Goal: Information Seeking & Learning: Learn about a topic

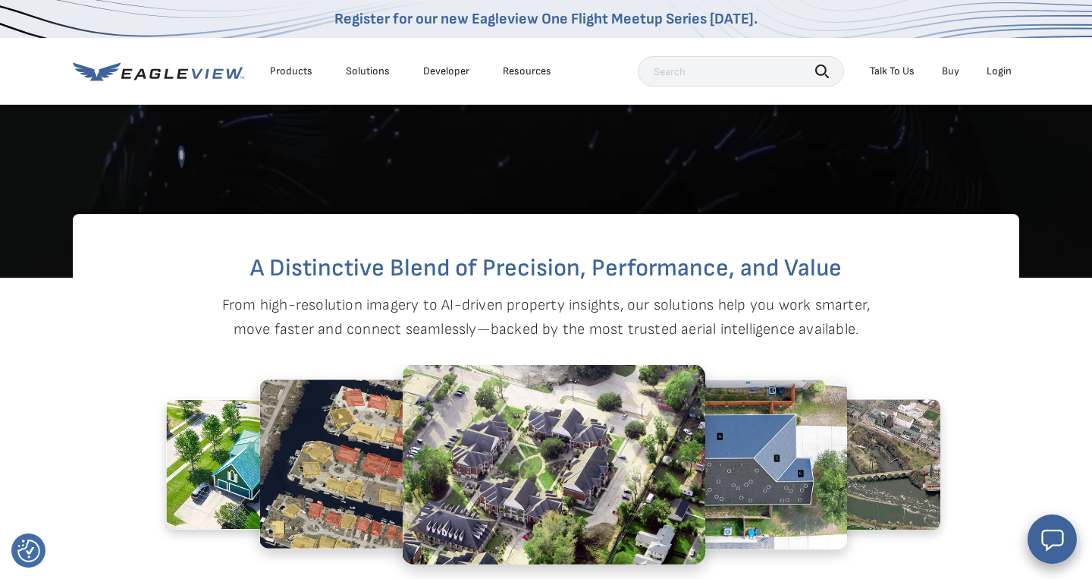
scroll to position [485, 0]
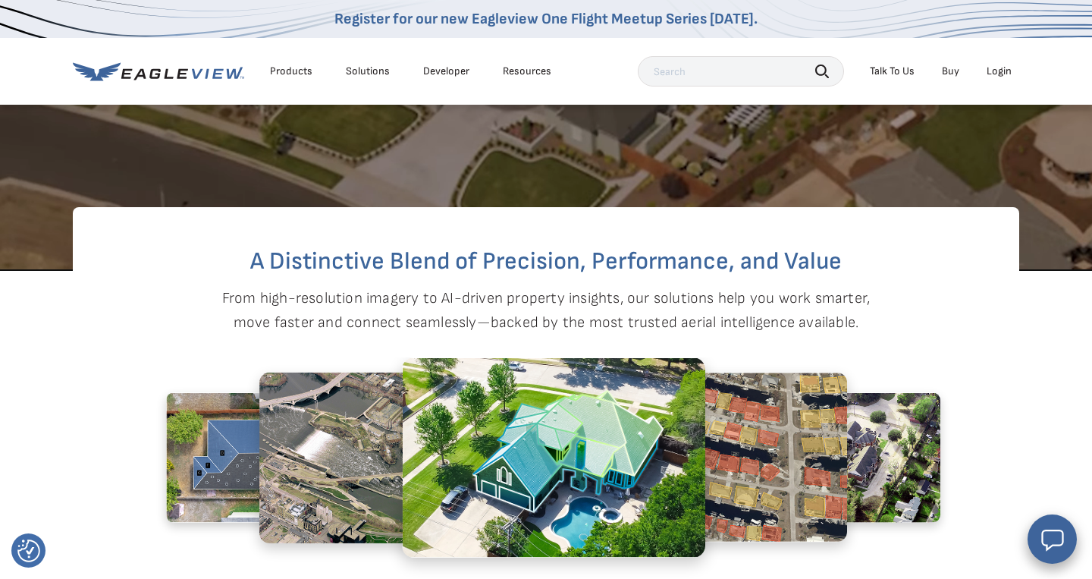
click at [371, 73] on div "Solutions" at bounding box center [368, 71] width 44 height 14
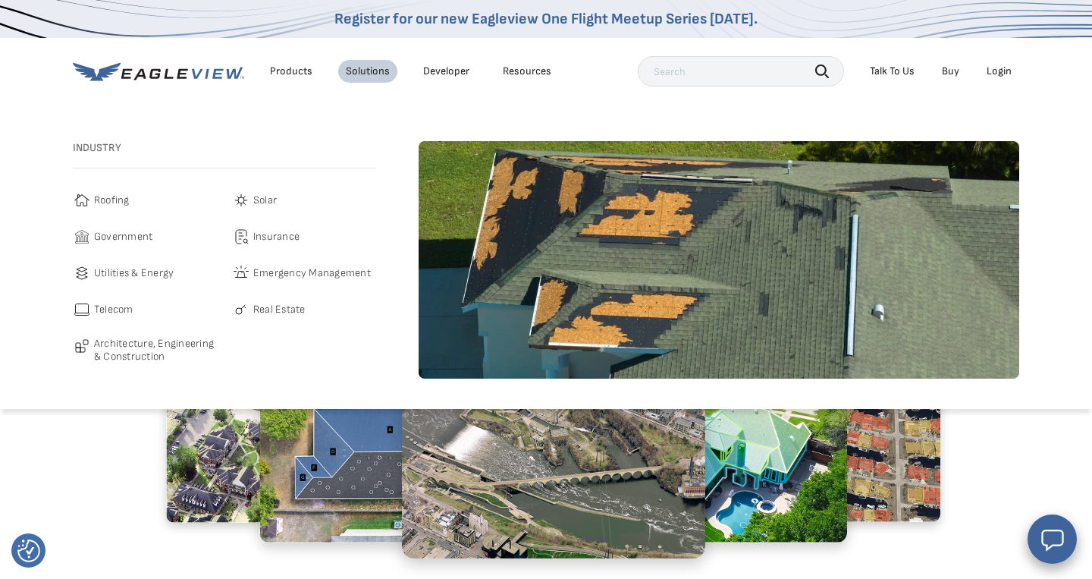
click at [275, 241] on span "Insurance" at bounding box center [276, 236] width 46 height 18
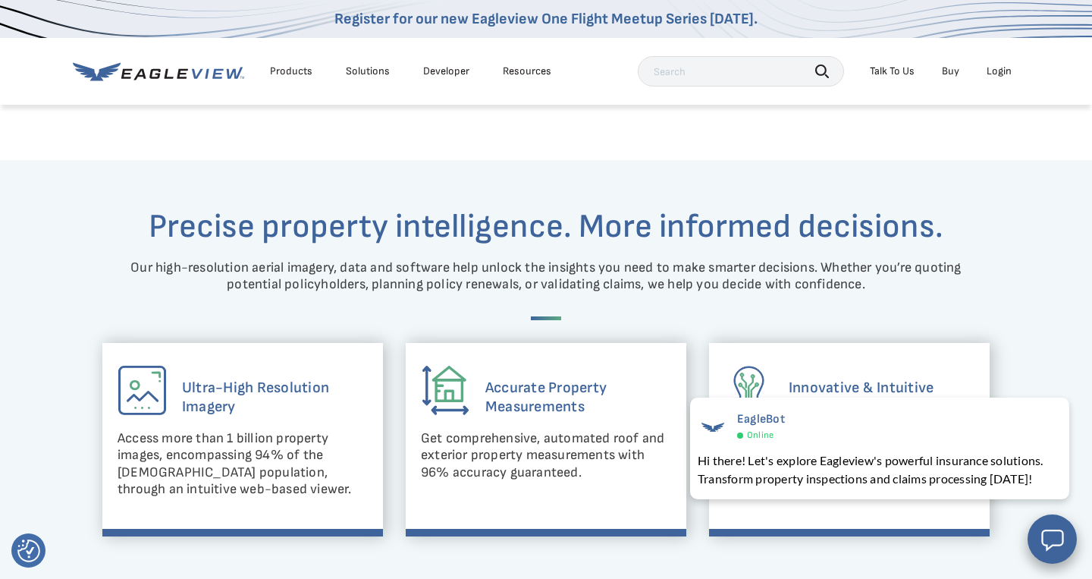
scroll to position [854, 0]
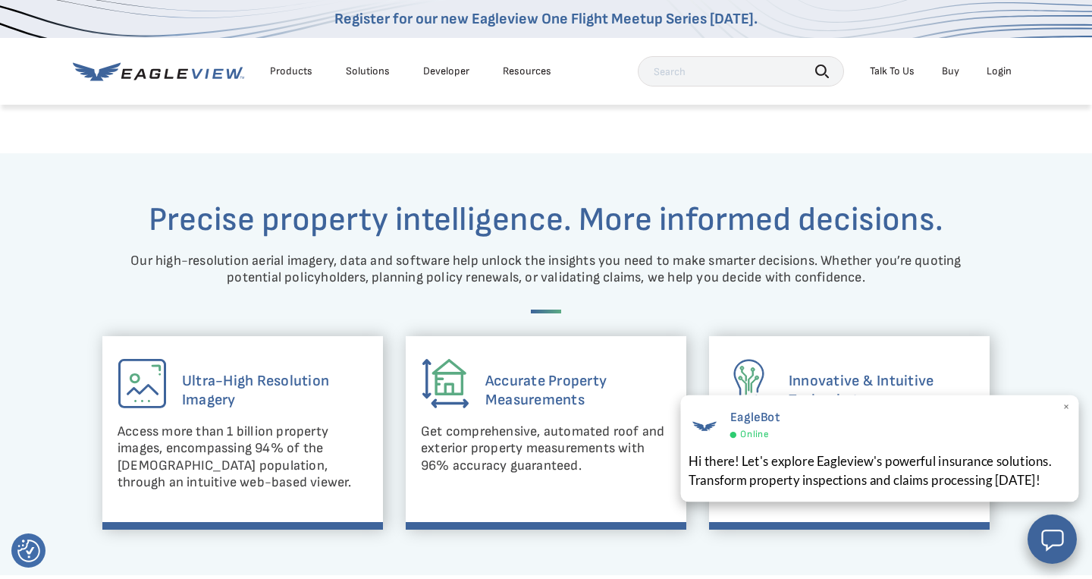
click at [1062, 409] on div "EagleBot Online" at bounding box center [880, 423] width 382 height 35
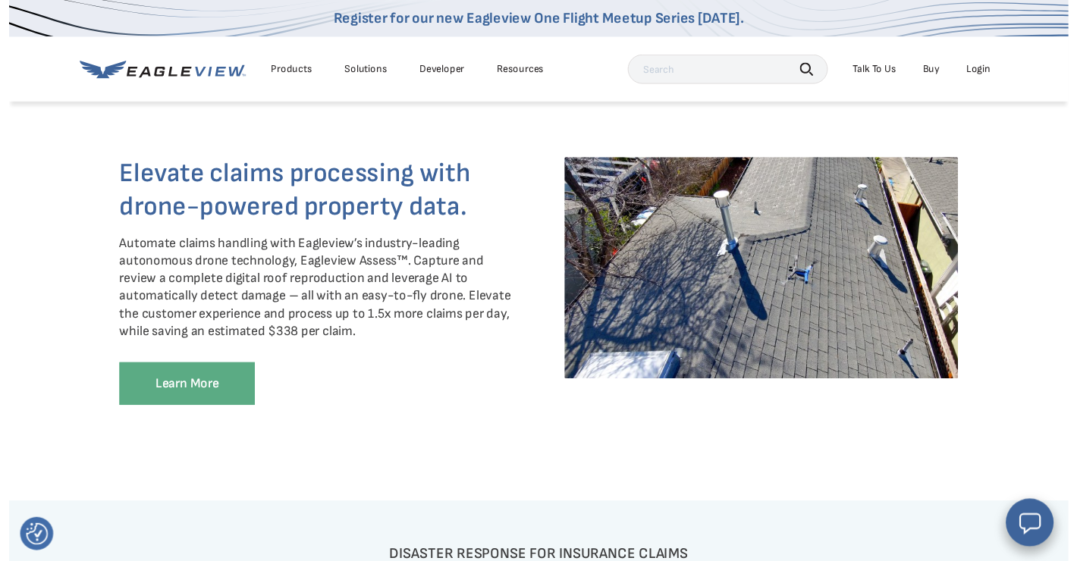
scroll to position [2374, 0]
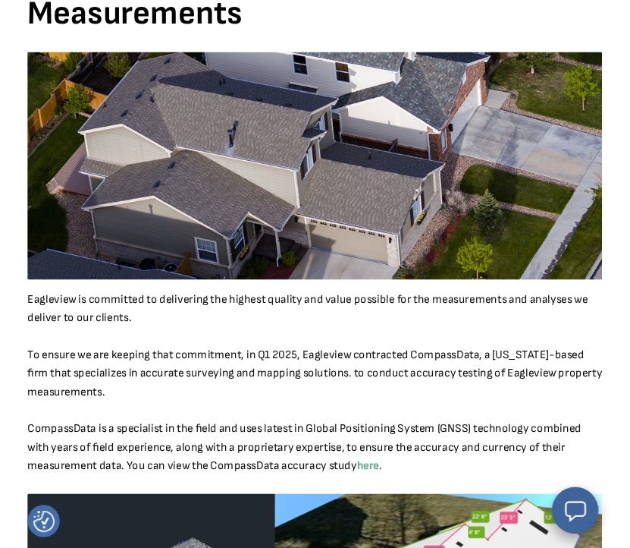
scroll to position [350, 0]
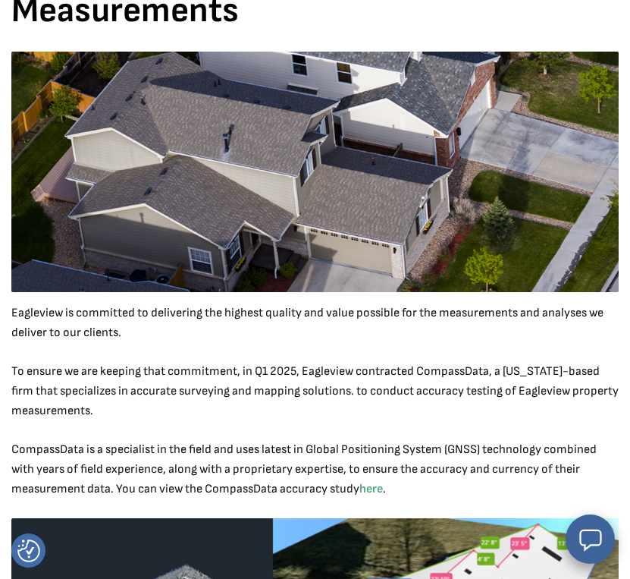
click at [332, 369] on p "To ensure we are keeping that commitment, in Q1 2025, Eagleview contracted Comp…" at bounding box center [314, 391] width 607 height 59
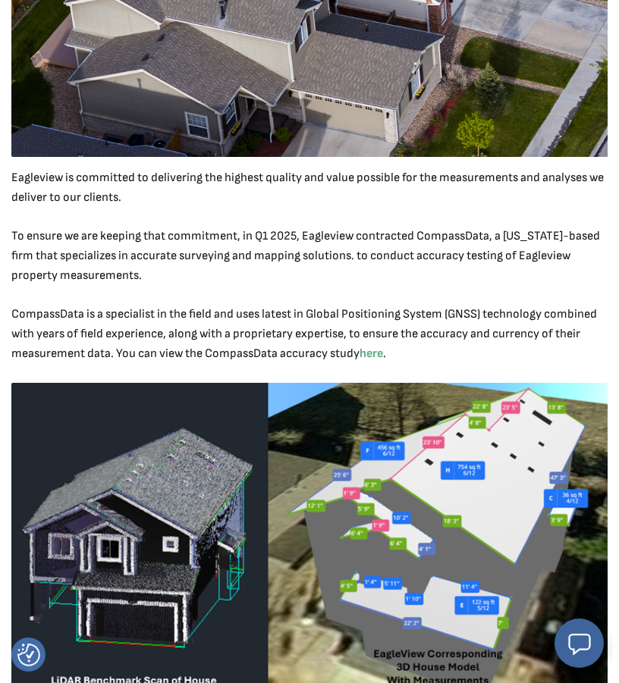
scroll to position [0, 0]
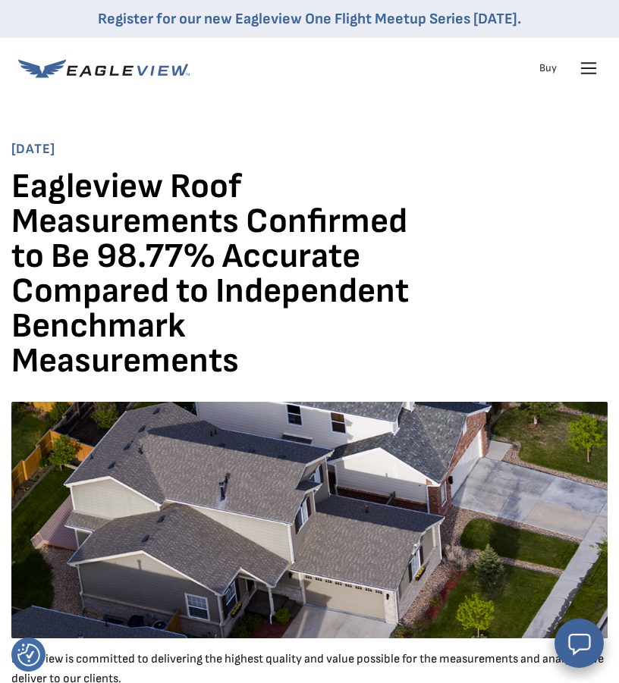
click at [589, 63] on icon at bounding box center [589, 63] width 14 height 0
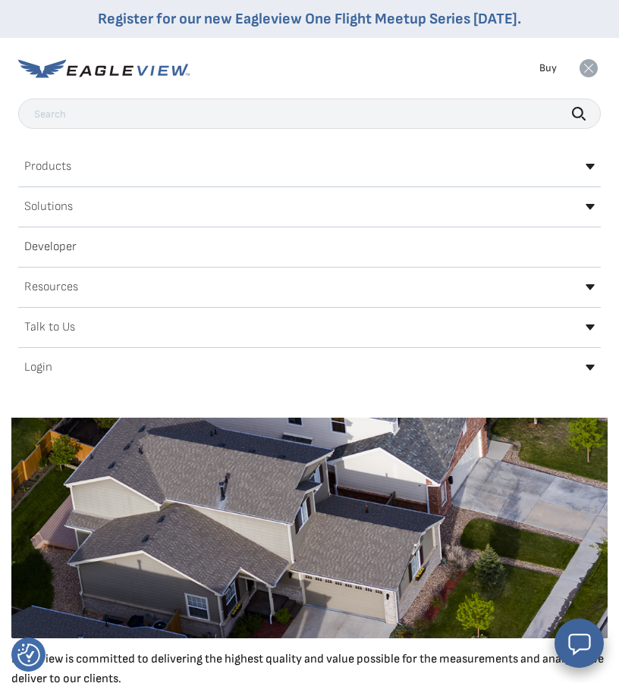
click at [93, 202] on div "Solutions" at bounding box center [309, 207] width 582 height 24
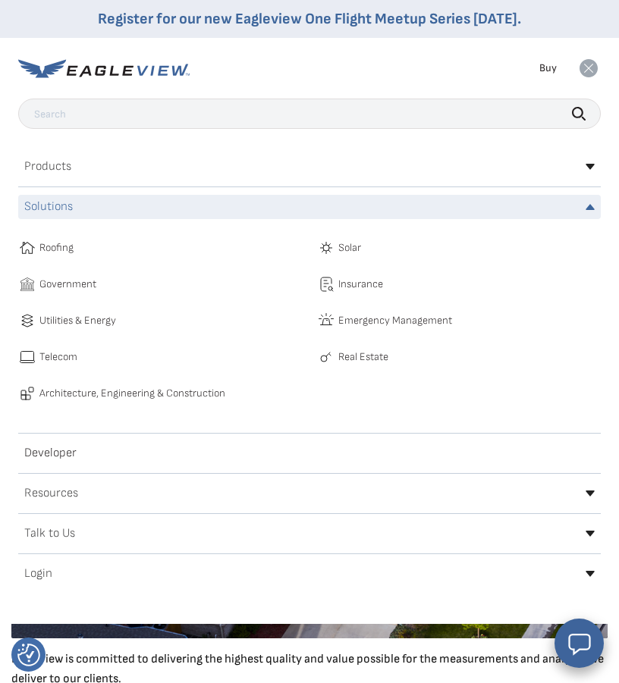
click at [343, 286] on span "Insurance" at bounding box center [360, 284] width 45 height 18
